Goal: Task Accomplishment & Management: Use online tool/utility

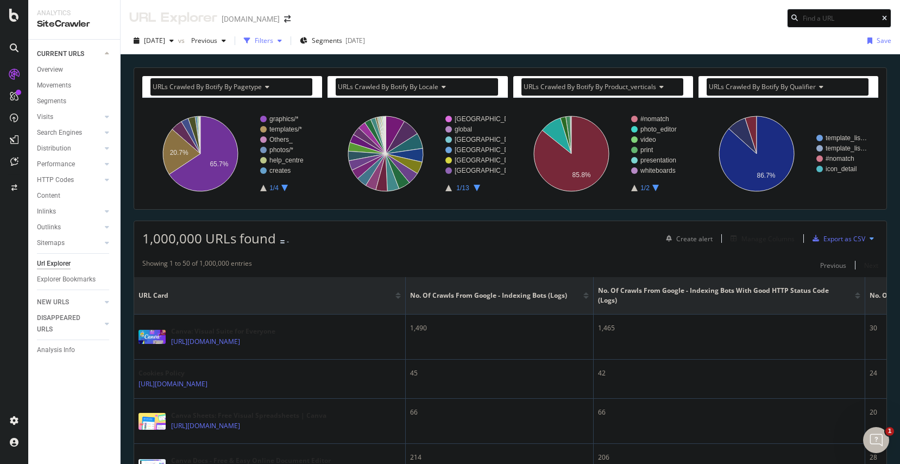
click at [286, 38] on div "button" at bounding box center [279, 40] width 13 height 7
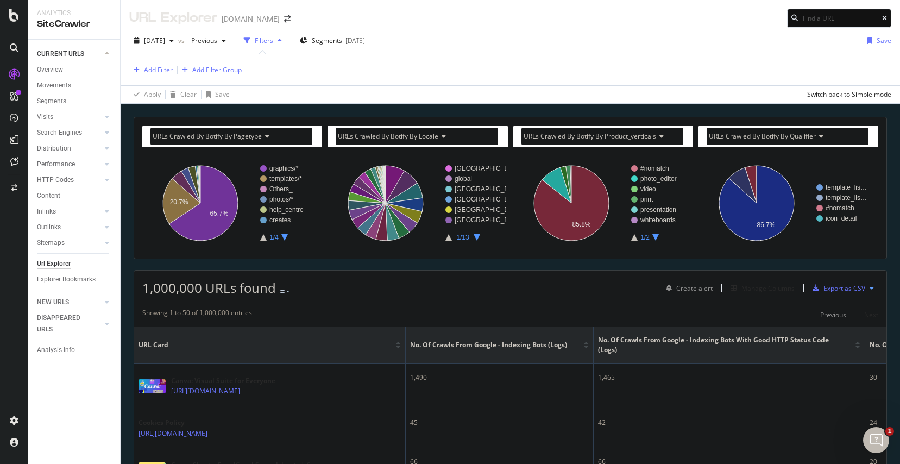
click at [157, 65] on div "Add Filter" at bounding box center [158, 69] width 29 height 9
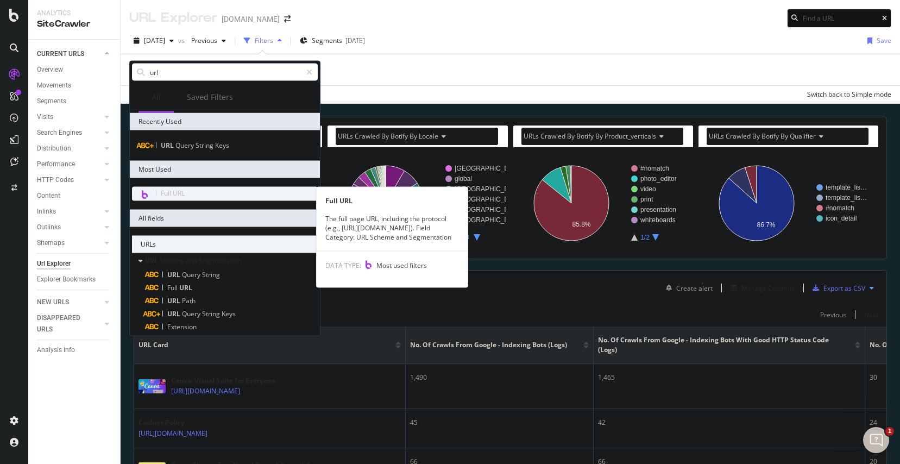
type input "url"
click at [218, 199] on div "Full URL" at bounding box center [225, 194] width 186 height 14
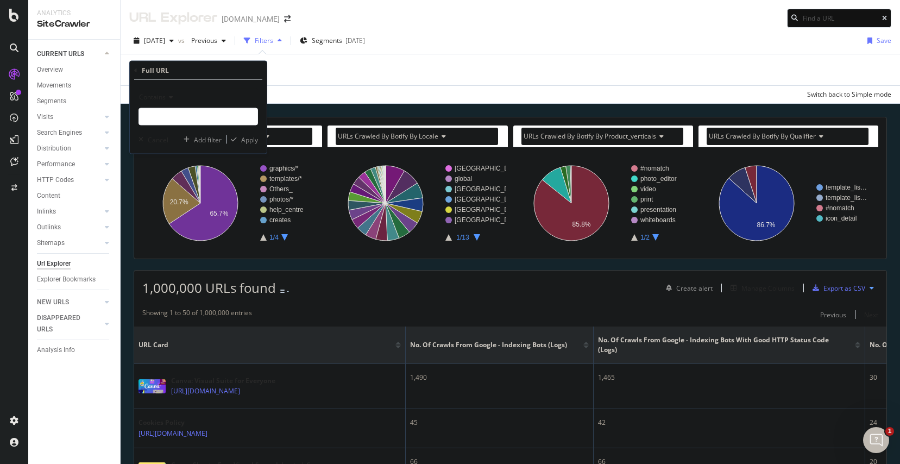
click at [164, 96] on span "Contains" at bounding box center [152, 96] width 27 height 9
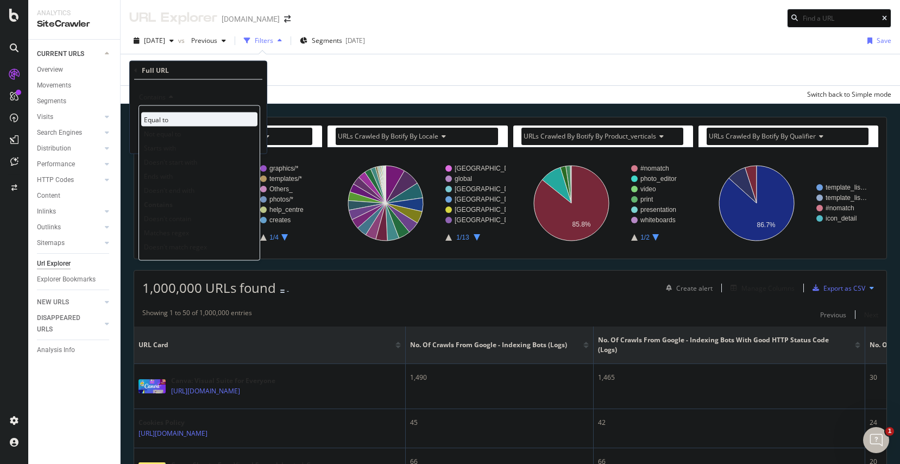
click at [167, 122] on span "Equal to" at bounding box center [156, 119] width 24 height 9
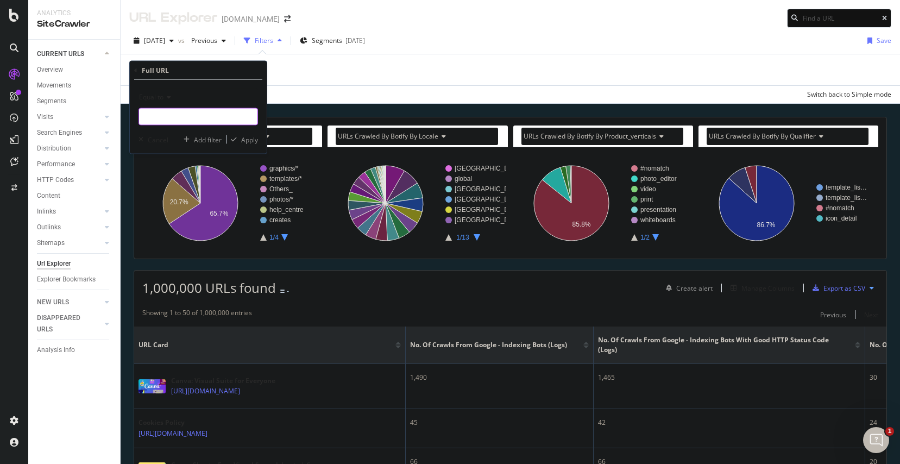
click at [167, 121] on input "text" at bounding box center [198, 116] width 118 height 17
paste input "https://www.canva.com/ko_kr/planners/templates/project-schedule/"
type input "https://www.canva.com/ko_kr/planners/templates/project-schedule/"
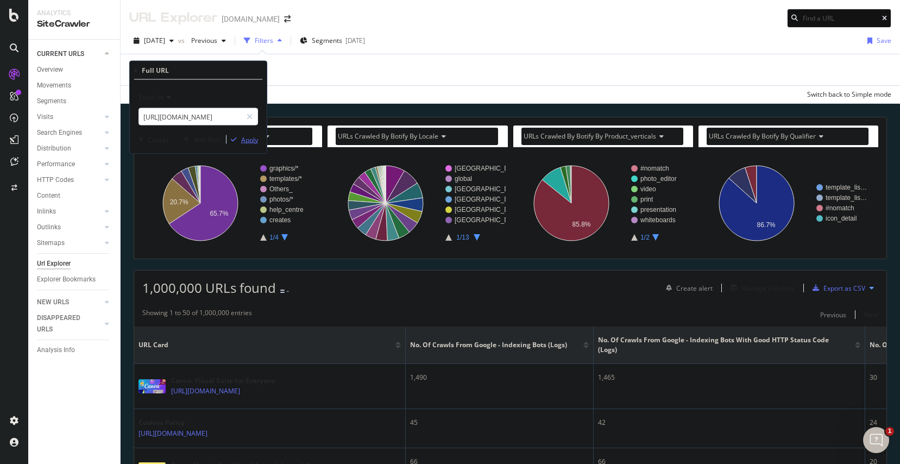
click at [253, 143] on div "Apply" at bounding box center [249, 139] width 17 height 9
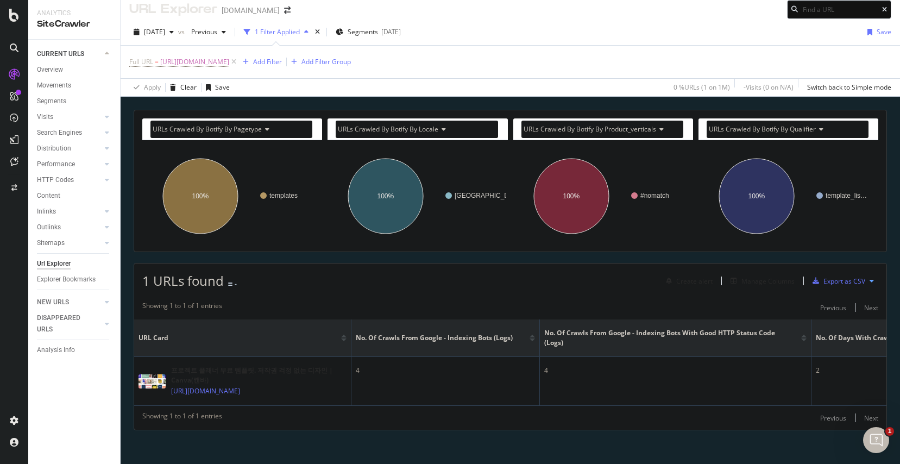
scroll to position [32, 0]
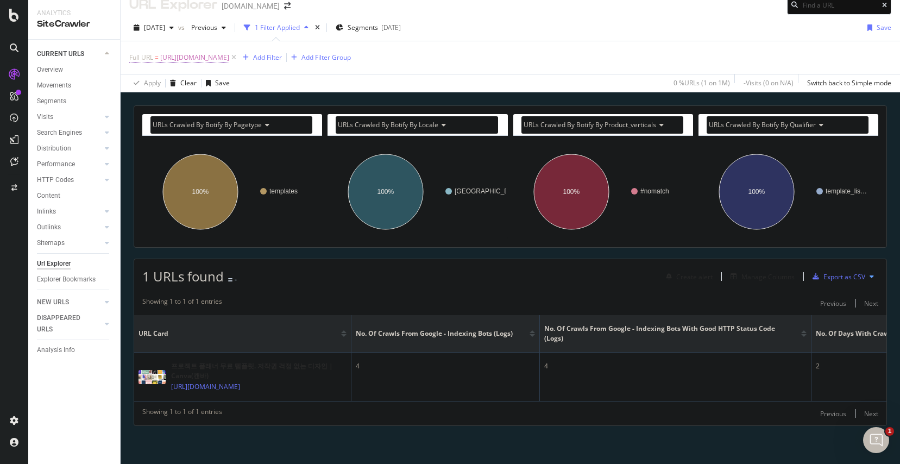
click at [229, 50] on span "https://www.canva.com/ko_kr/planners/templates/project-schedule/" at bounding box center [194, 57] width 69 height 15
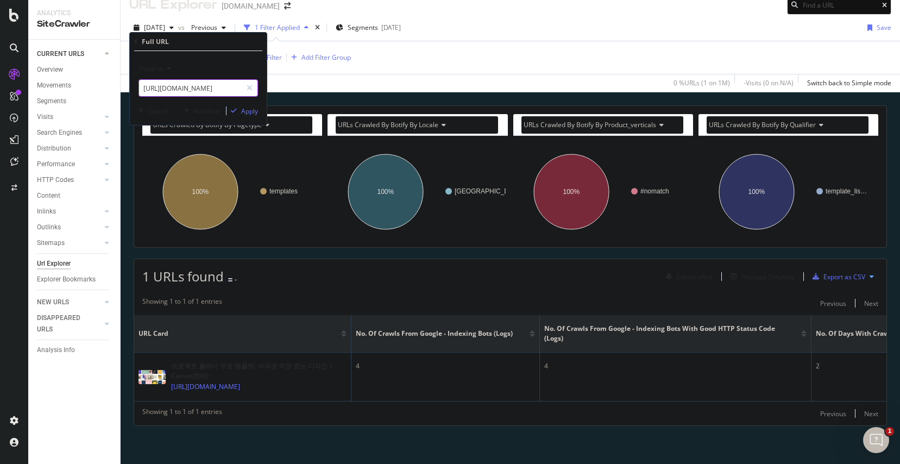
click at [218, 93] on input "https://www.canva.com/ko_kr/planners/templates/project-schedule/" at bounding box center [190, 87] width 103 height 17
paste input "es_co/logos/plantillas/arquitectura"
type input "https://www.canva.com/es_co/logos/plantillas/arquitectura/"
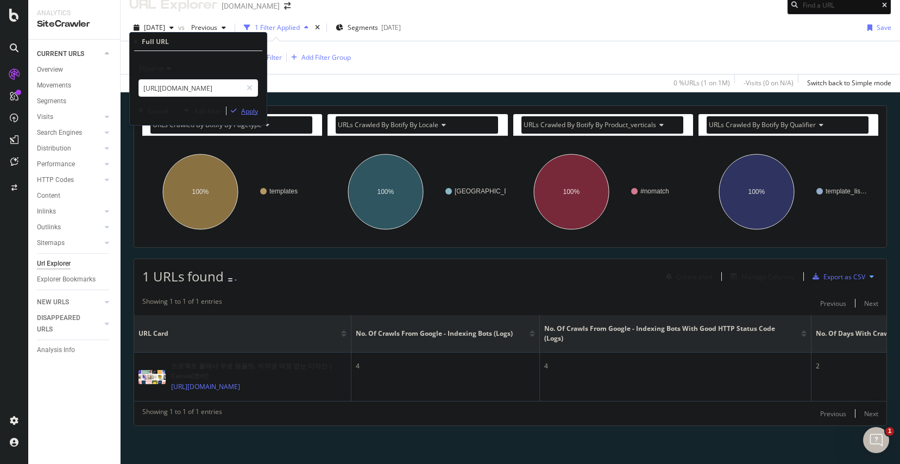
click at [255, 112] on div "Apply" at bounding box center [249, 110] width 17 height 9
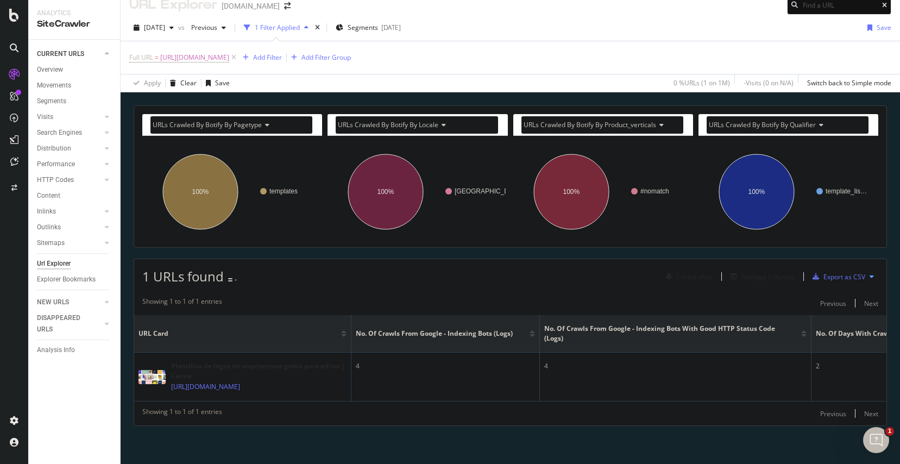
scroll to position [26, 0]
click at [229, 50] on span "https://www.canva.com/es_co/logos/plantillas/arquitectura/" at bounding box center [194, 57] width 69 height 15
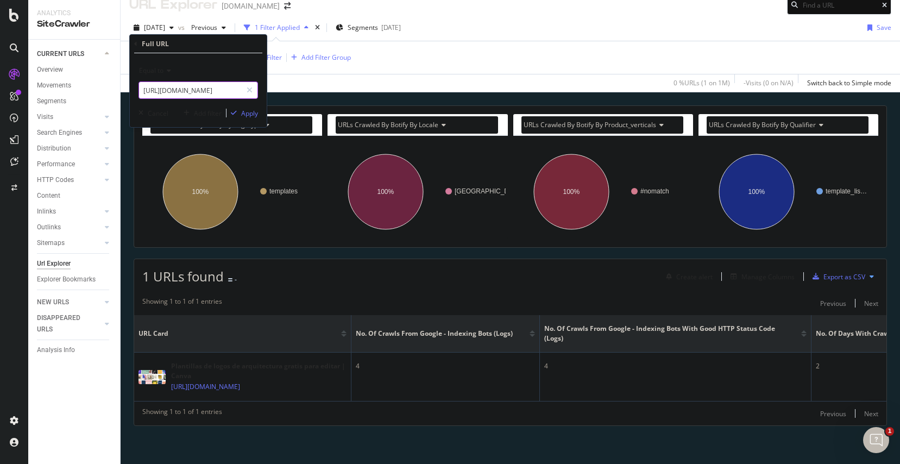
click at [190, 84] on input "https://www.canva.com/es_co/logos/plantillas/arquitectura/" at bounding box center [190, 90] width 103 height 17
paste input "video-editor/templates/marketing"
type input "https://www.canva.com/video-editor/templates/marketing/"
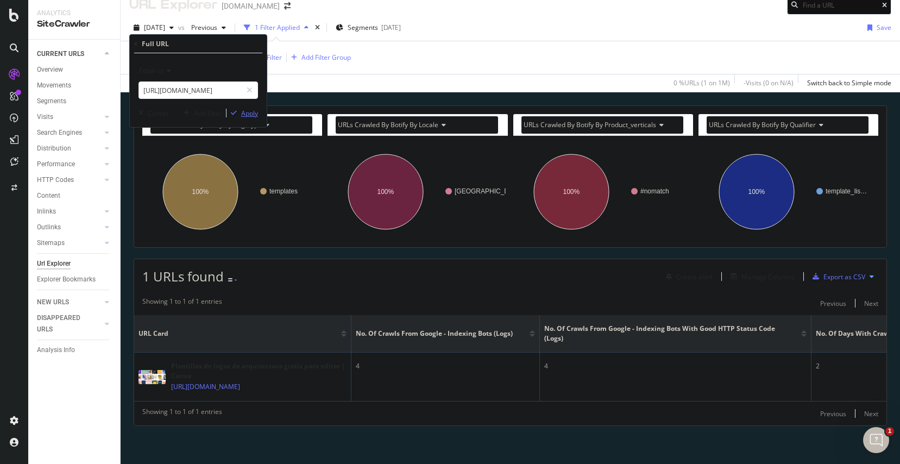
click at [236, 116] on icon "button" at bounding box center [234, 113] width 6 height 7
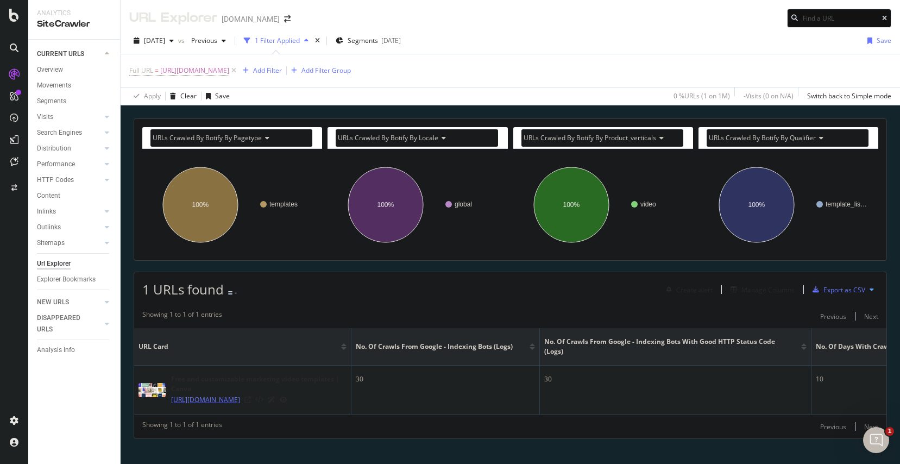
scroll to position [21, 0]
